Goal: Go to known website: Go to known website

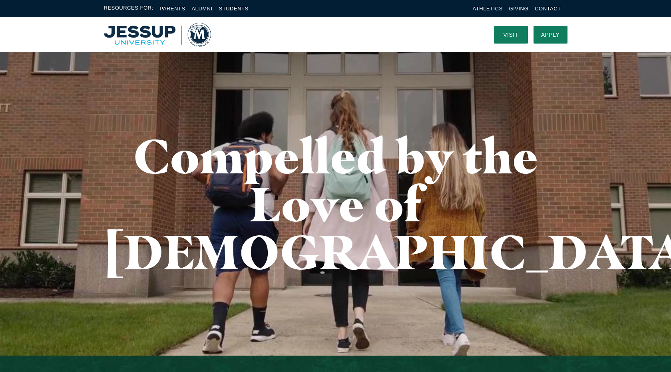
click at [150, 39] on img "Home" at bounding box center [157, 35] width 107 height 24
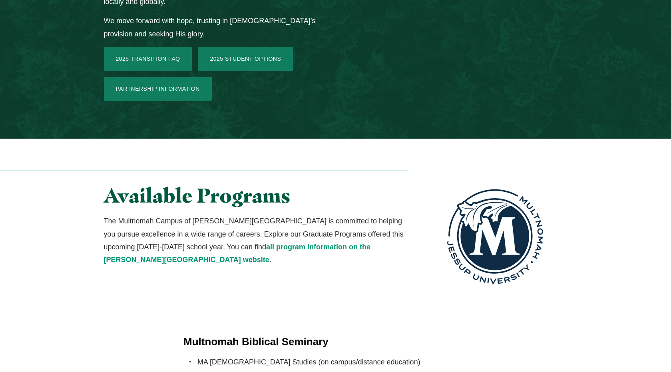
scroll to position [1325, 0]
